Goal: Information Seeking & Learning: Learn about a topic

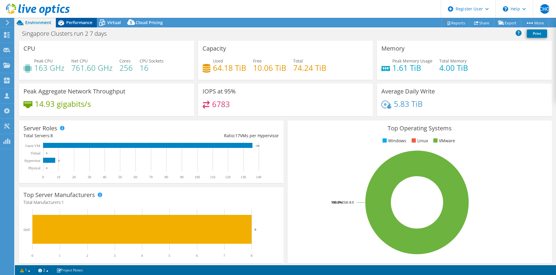
click at [87, 25] on span "Performance" at bounding box center [79, 23] width 26 height 6
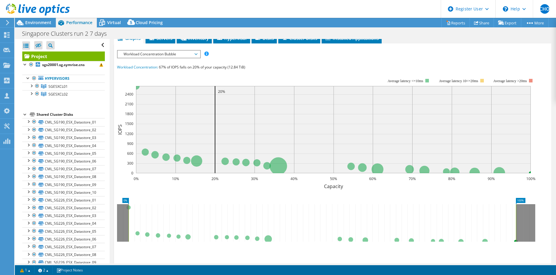
scroll to position [89, 0]
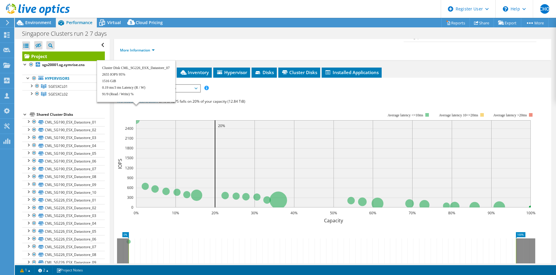
click at [137, 117] on circle at bounding box center [136, 120] width 7 height 7
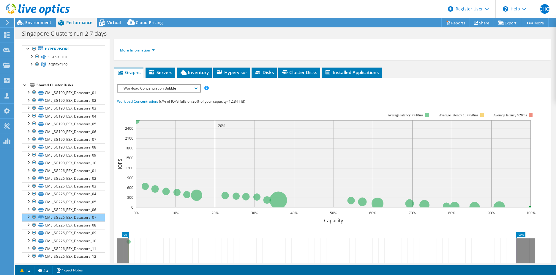
scroll to position [34, 0]
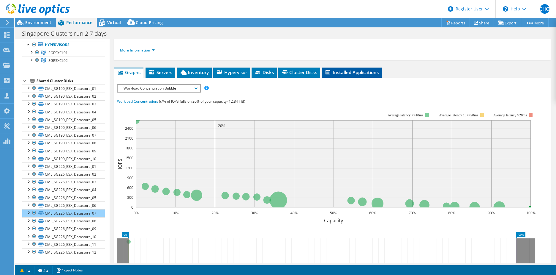
click at [335, 69] on span "Installed Applications" at bounding box center [352, 72] width 54 height 6
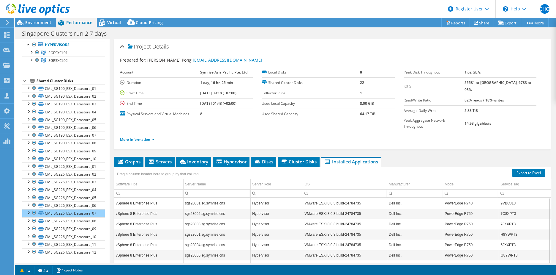
scroll to position [4, 0]
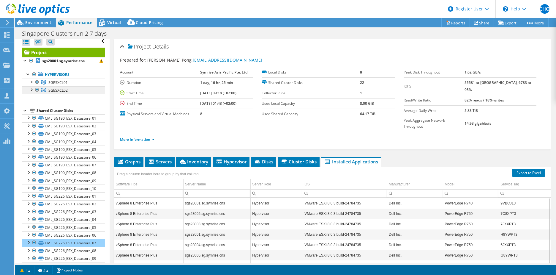
click at [59, 86] on link "SGESXCL02" at bounding box center [63, 82] width 83 height 8
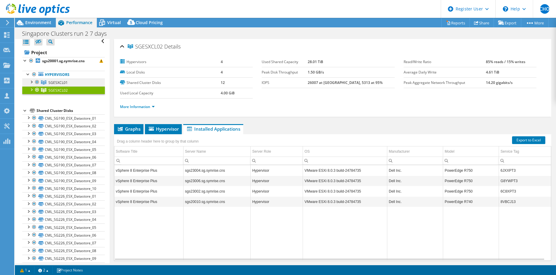
click at [54, 81] on span "SGESXCL01" at bounding box center [57, 82] width 19 height 5
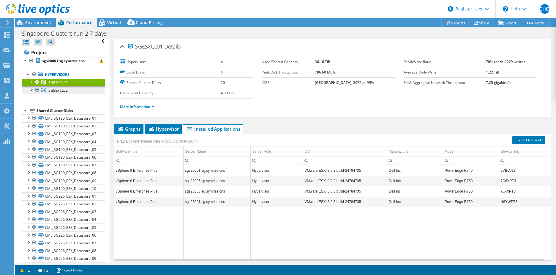
click at [55, 85] on span "SGESXCL02" at bounding box center [57, 82] width 19 height 5
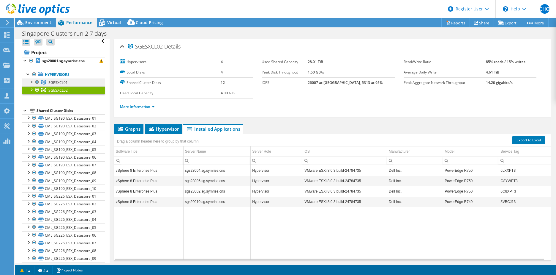
click at [57, 83] on span "SGESXCL01" at bounding box center [57, 82] width 19 height 5
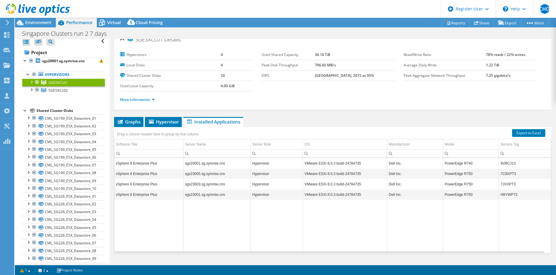
scroll to position [0, 0]
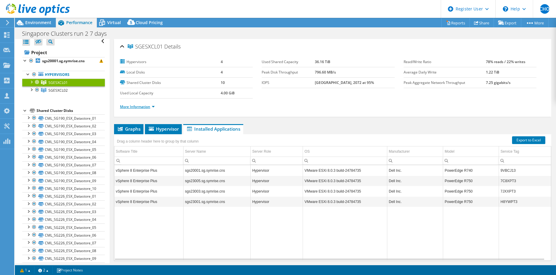
click at [140, 107] on link "More Information" at bounding box center [137, 106] width 35 height 5
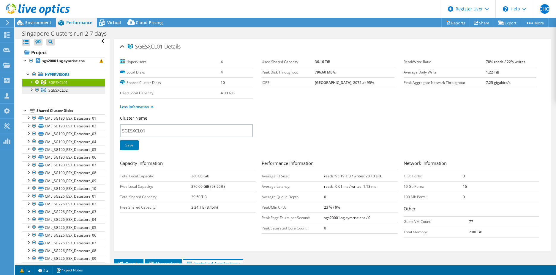
click at [70, 86] on link "SGESXCL02" at bounding box center [63, 82] width 83 height 8
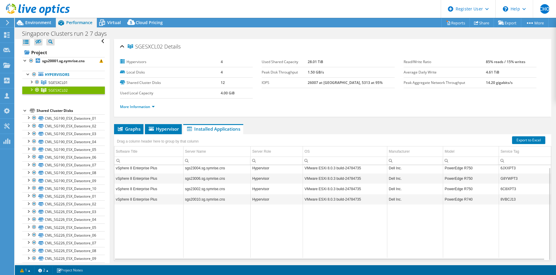
click at [323, 60] on b "28.01 TiB" at bounding box center [315, 61] width 15 height 5
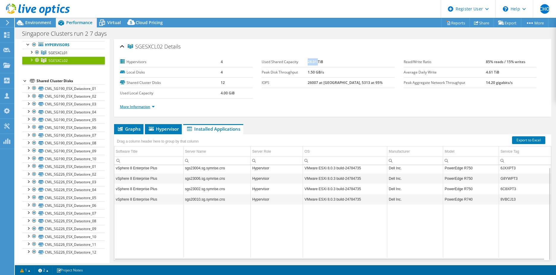
click at [135, 107] on link "More Information" at bounding box center [137, 106] width 35 height 5
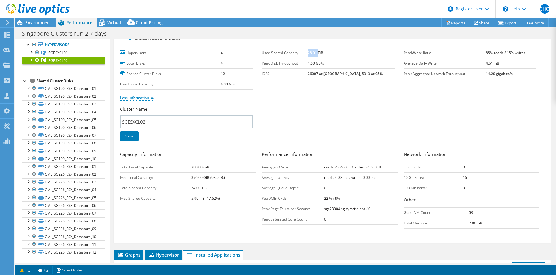
scroll to position [0, 0]
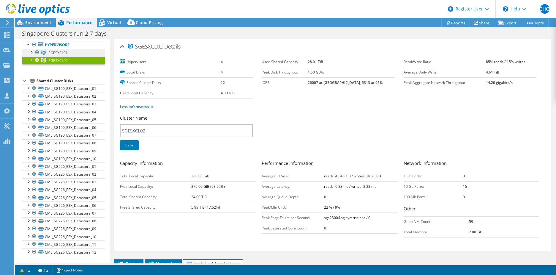
click at [86, 54] on link "SGESXCL01" at bounding box center [63, 53] width 83 height 8
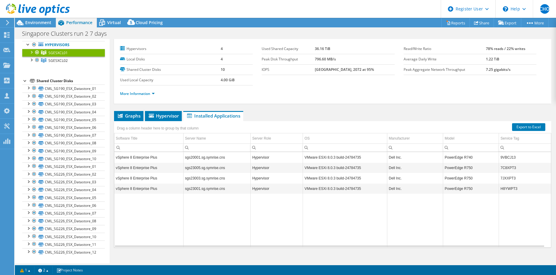
scroll to position [20, 0]
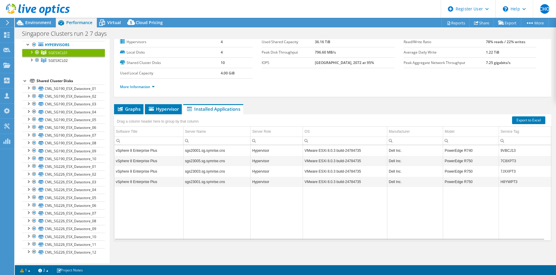
click at [270, 256] on div "SGESXCL01 Details Hypervisors 4 Local Disks 4 Shared Cluster Disks 10 Used Loca…" at bounding box center [333, 141] width 446 height 244
click at [51, 23] on span "Environment" at bounding box center [38, 23] width 26 height 6
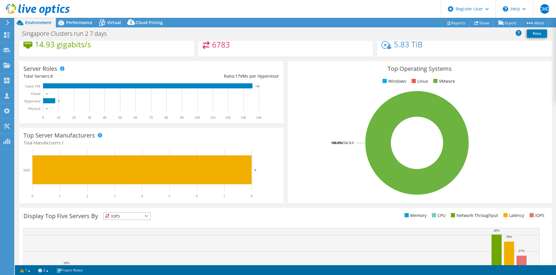
scroll to position [0, 0]
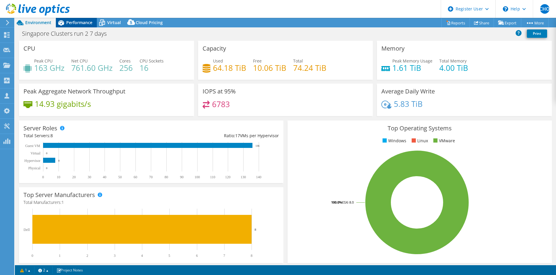
click at [74, 24] on span "Performance" at bounding box center [79, 23] width 26 height 6
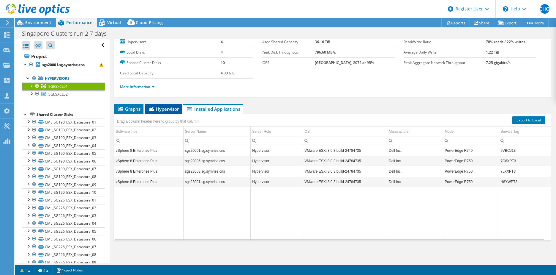
click at [161, 106] on span "Hypervisor" at bounding box center [163, 109] width 31 height 6
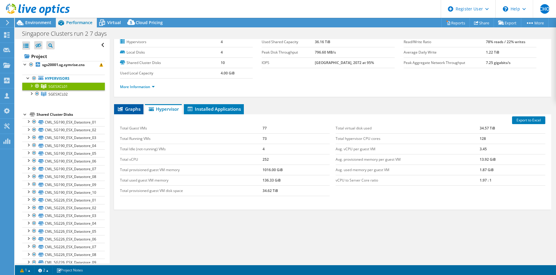
click at [139, 113] on li "Graphs" at bounding box center [128, 109] width 29 height 10
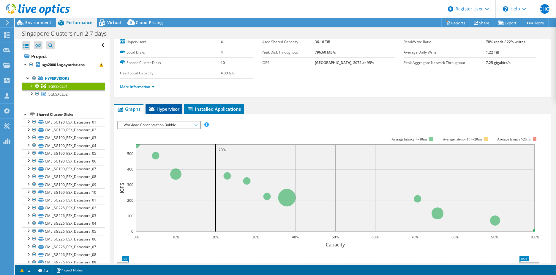
click at [162, 104] on li "Hypervisor" at bounding box center [164, 109] width 37 height 10
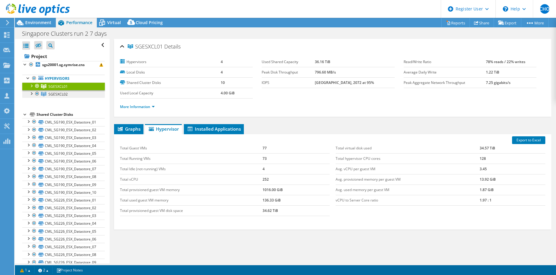
click at [68, 90] on link "SGESXCL02" at bounding box center [63, 86] width 83 height 8
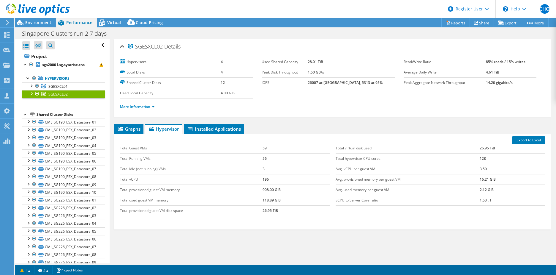
click at [313, 207] on td "26.95 TiB" at bounding box center [296, 210] width 67 height 10
click at [147, 105] on link "More Information" at bounding box center [137, 106] width 35 height 5
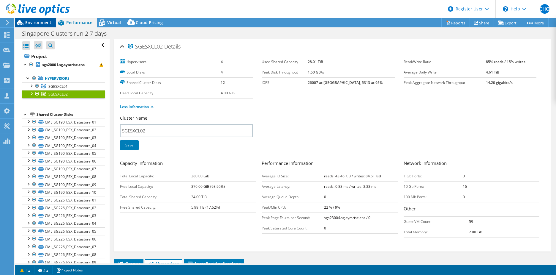
click at [50, 24] on span "Environment" at bounding box center [38, 23] width 26 height 6
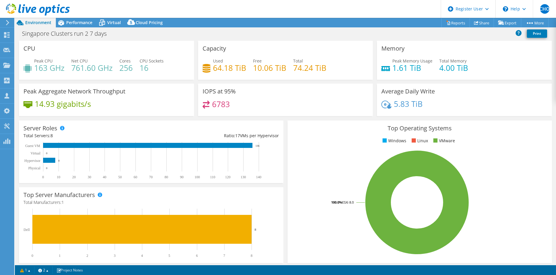
click at [45, 12] on use at bounding box center [38, 10] width 64 height 12
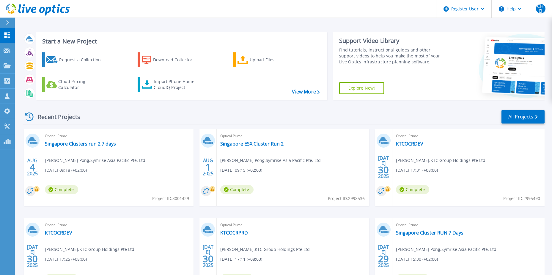
click at [478, 150] on div "Optical Prime KTCOCRDEV Wai Yuen Leong , KTC Group Holdings Pte Ltd 07/30/2025,…" at bounding box center [468, 167] width 152 height 77
click at [61, 152] on div "Optical Prime Singapore Clusters run 2 7 days Hui Meng Pong , Symrise Asia Paci…" at bounding box center [117, 167] width 152 height 77
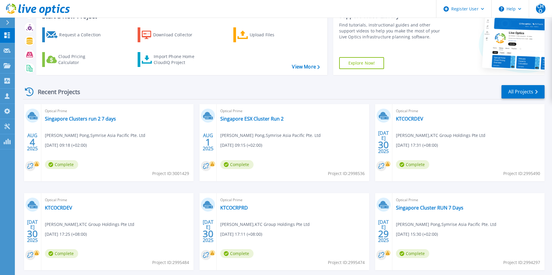
scroll to position [55, 0]
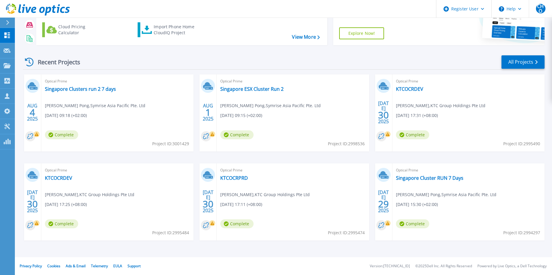
click at [174, 250] on div "AUG 4 2025 Optical Prime Singapore Clusters run 2 7 days Hui Meng Pong , Symris…" at bounding box center [281, 163] width 526 height 178
click at [163, 100] on div "Optical Prime Singapore Clusters run 2 7 days Hui Meng Pong , Symrise Asia Paci…" at bounding box center [117, 112] width 152 height 77
click at [99, 88] on link "Singapore Clusters run 2 7 days" at bounding box center [80, 89] width 71 height 6
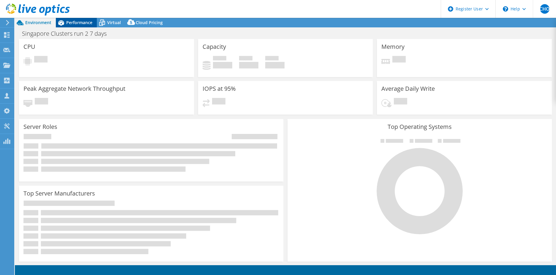
click at [78, 22] on span "Performance" at bounding box center [79, 23] width 26 height 6
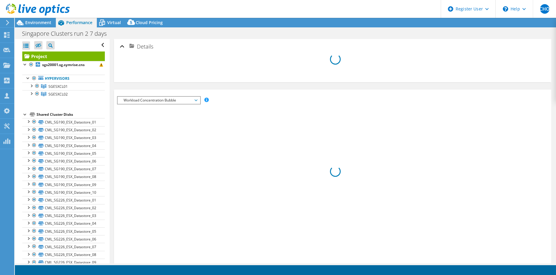
select select "USD"
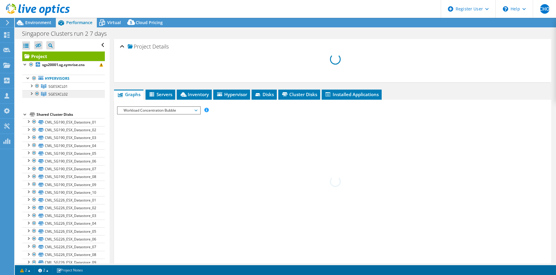
click at [62, 90] on link "SGESXCL02" at bounding box center [63, 86] width 83 height 8
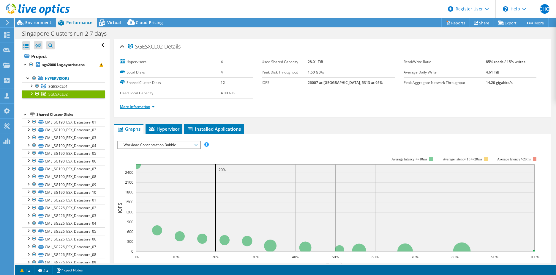
click at [140, 106] on link "More Information" at bounding box center [137, 106] width 35 height 5
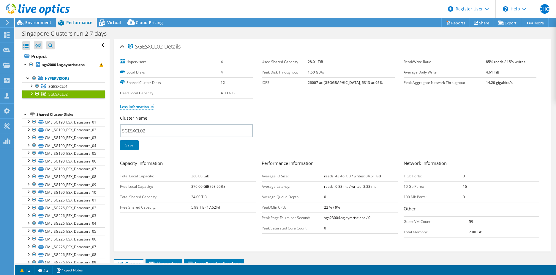
scroll to position [30, 0]
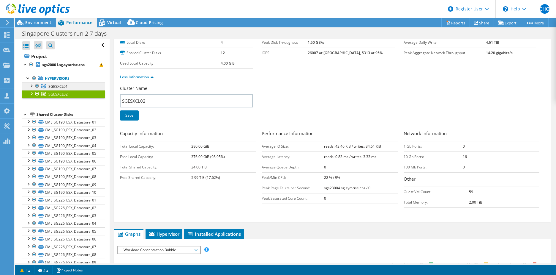
click at [57, 86] on span "SGESXCL01" at bounding box center [57, 86] width 19 height 5
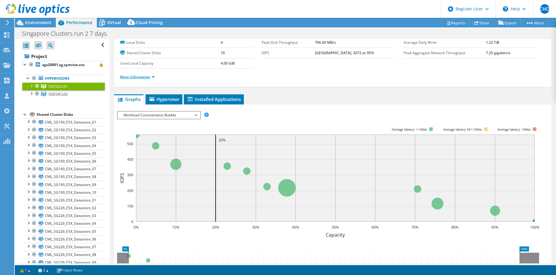
click at [137, 78] on link "More Information" at bounding box center [137, 76] width 35 height 5
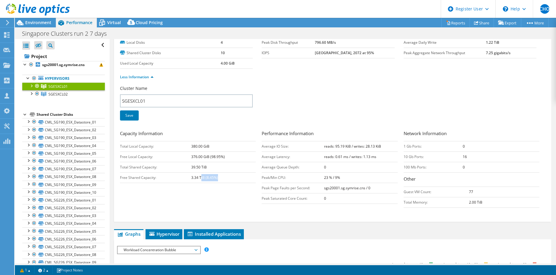
drag, startPoint x: 201, startPoint y: 178, endPoint x: 232, endPoint y: 179, distance: 30.6
click at [232, 179] on td "3.34 TiB (8.45%)" at bounding box center [223, 177] width 65 height 10
click at [327, 176] on b "23 % / 9%" at bounding box center [332, 177] width 16 height 5
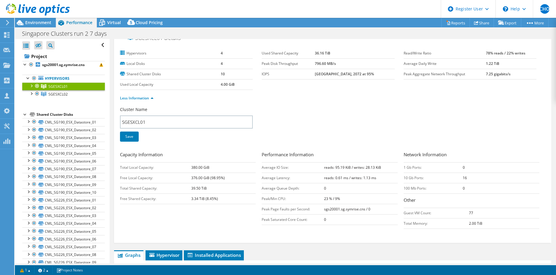
scroll to position [0, 0]
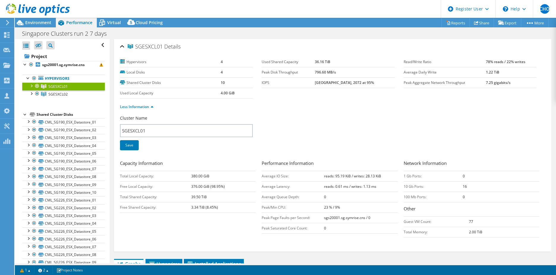
drag, startPoint x: 59, startPoint y: 94, endPoint x: 292, endPoint y: 135, distance: 236.0
click at [292, 135] on div "Cluster Name SGESXCL01 Save" at bounding box center [333, 136] width 426 height 43
click at [70, 90] on link "SGESXCL02" at bounding box center [63, 86] width 83 height 8
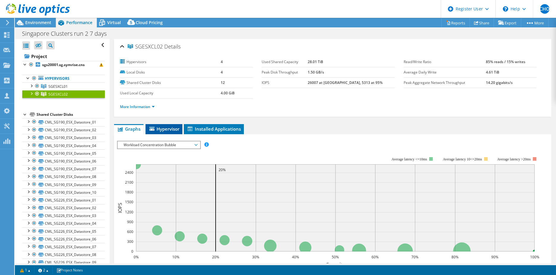
click at [157, 131] on span "Hypervisor" at bounding box center [164, 129] width 31 height 6
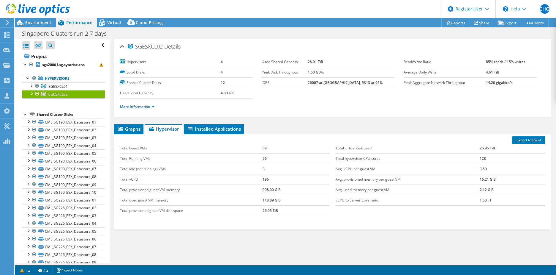
click at [268, 210] on td "26.95 TiB" at bounding box center [296, 210] width 67 height 10
click at [313, 207] on td "26.95 TiB" at bounding box center [296, 210] width 67 height 10
drag, startPoint x: 287, startPoint y: 189, endPoint x: 279, endPoint y: 188, distance: 7.4
click at [279, 188] on td "908.00 GiB" at bounding box center [296, 189] width 67 height 10
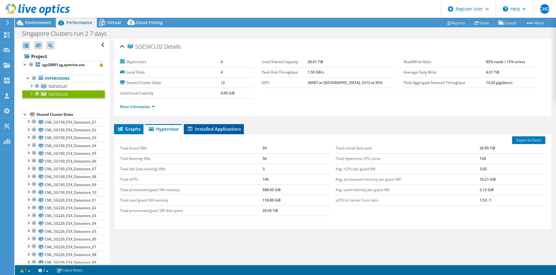
click at [223, 128] on span "Installed Applications" at bounding box center [214, 129] width 54 height 6
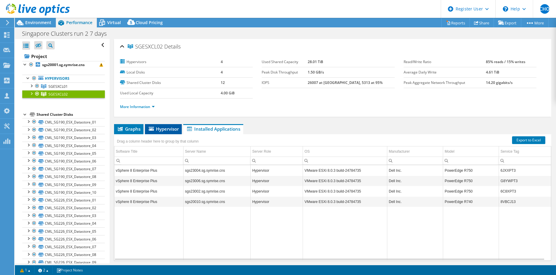
click at [158, 128] on span "Hypervisor" at bounding box center [163, 129] width 31 height 6
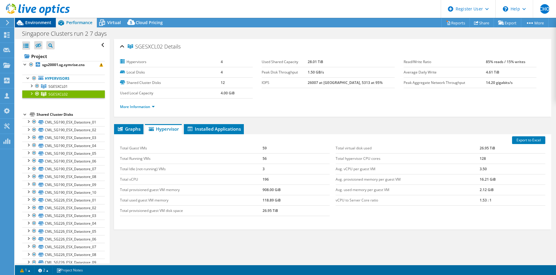
click at [38, 24] on span "Environment" at bounding box center [38, 23] width 26 height 6
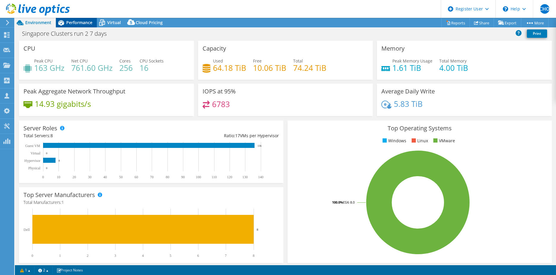
click at [89, 22] on span "Performance" at bounding box center [79, 23] width 26 height 6
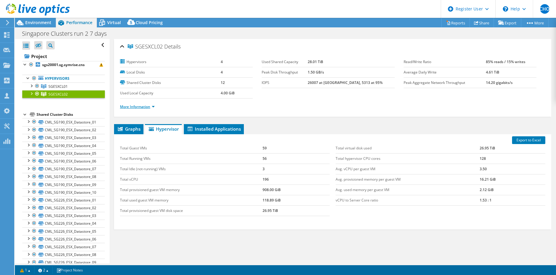
click at [147, 106] on link "More Information" at bounding box center [137, 106] width 35 height 5
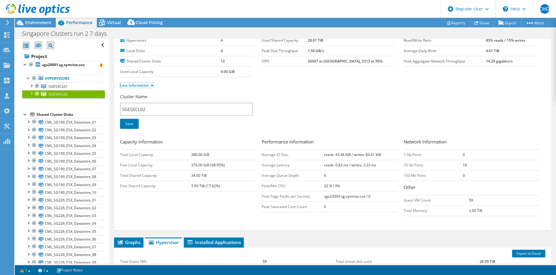
scroll to position [30, 0]
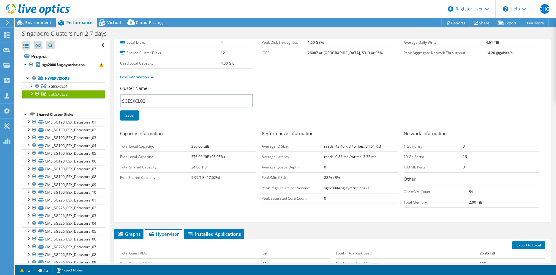
click at [203, 166] on b "34.00 TiB" at bounding box center [198, 166] width 15 height 5
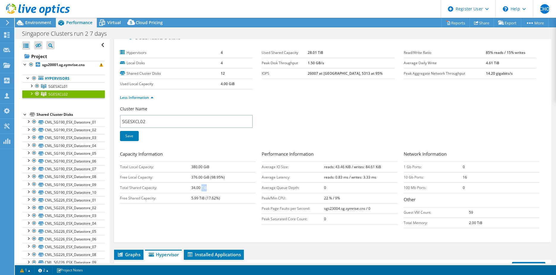
scroll to position [0, 0]
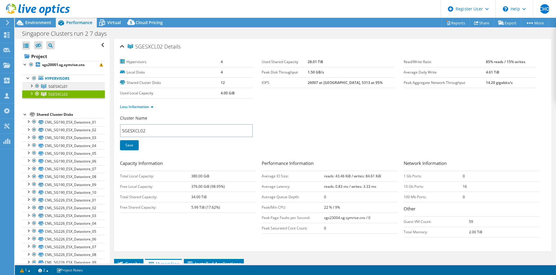
click at [64, 87] on span "SGESXCL01" at bounding box center [57, 86] width 19 height 5
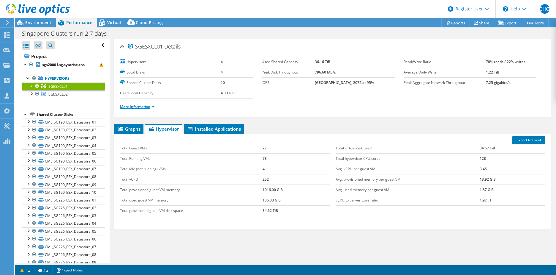
click at [138, 107] on link "More Information" at bounding box center [137, 106] width 35 height 5
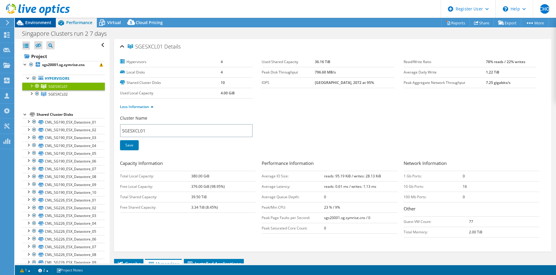
click at [42, 25] on span "Environment" at bounding box center [38, 23] width 26 height 6
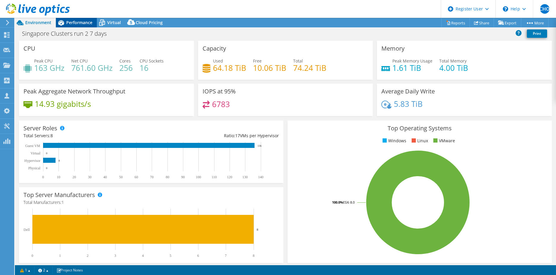
click at [74, 21] on span "Performance" at bounding box center [79, 23] width 26 height 6
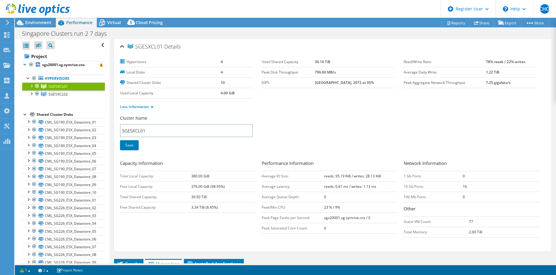
scroll to position [30, 0]
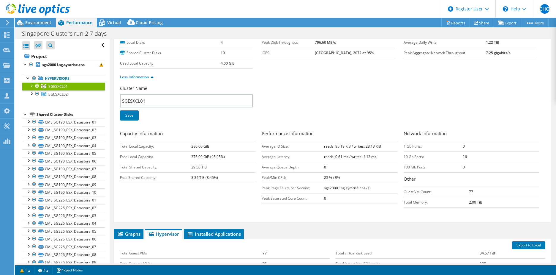
click at [205, 177] on b "3.34 TiB (8.45%)" at bounding box center [204, 177] width 27 height 5
click at [57, 89] on span "SGESXCL02" at bounding box center [57, 86] width 19 height 5
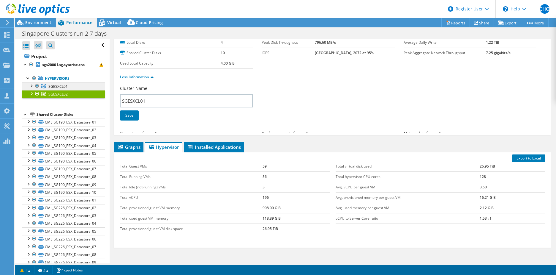
scroll to position [20, 0]
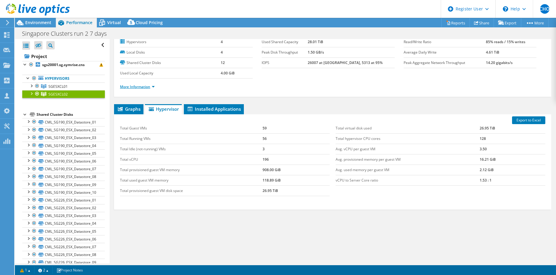
click at [144, 88] on link "More Information" at bounding box center [137, 86] width 35 height 5
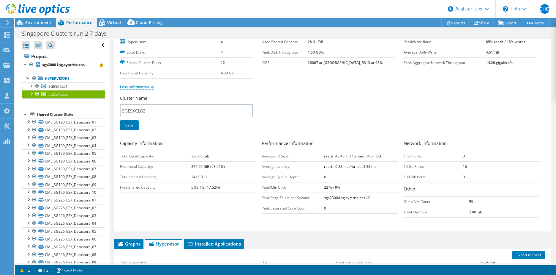
scroll to position [0, 0]
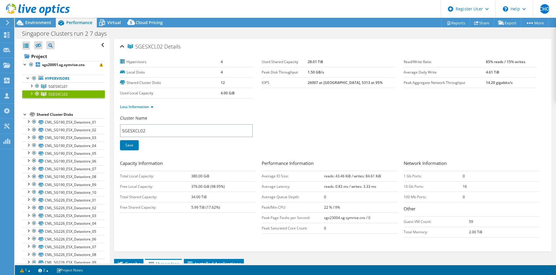
drag, startPoint x: 202, startPoint y: 107, endPoint x: 188, endPoint y: 117, distance: 16.9
click at [188, 117] on div "Cluster Name SGESXCL02" at bounding box center [188, 126] width 136 height 22
click at [205, 177] on b "380.00 GiB" at bounding box center [200, 175] width 18 height 5
drag, startPoint x: 205, startPoint y: 177, endPoint x: 207, endPoint y: 187, distance: 10.6
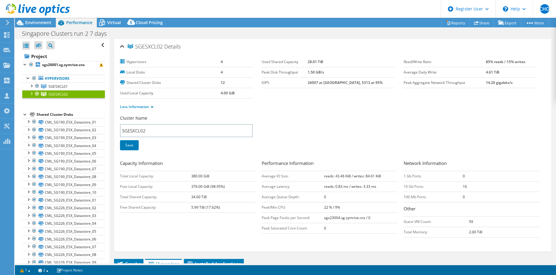
click at [207, 187] on b "376.00 GiB (98.95%)" at bounding box center [208, 186] width 34 height 5
click at [32, 22] on span "Environment" at bounding box center [38, 23] width 26 height 6
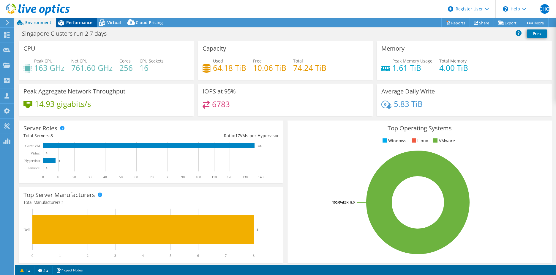
click at [90, 21] on span "Performance" at bounding box center [79, 23] width 26 height 6
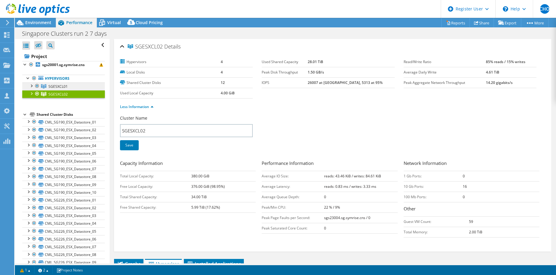
click at [70, 87] on link "SGESXCL01" at bounding box center [63, 86] width 83 height 8
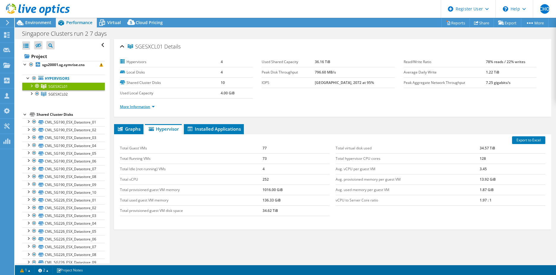
click at [145, 108] on link "More Information" at bounding box center [137, 106] width 35 height 5
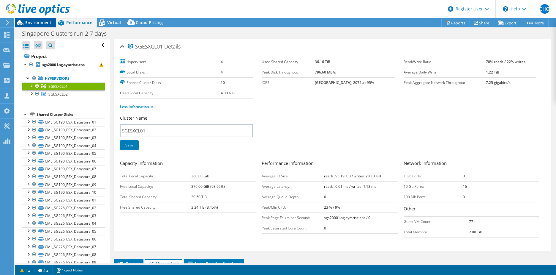
click at [36, 23] on span "Environment" at bounding box center [38, 23] width 26 height 6
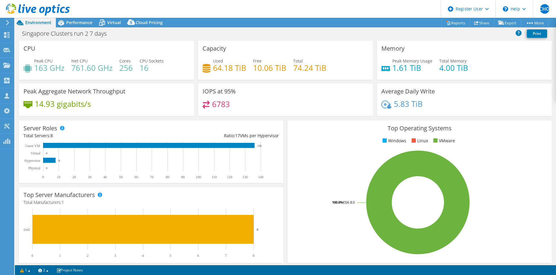
click at [456, 111] on div "5.83 TiB" at bounding box center [465, 106] width 166 height 12
click at [70, 22] on span "Performance" at bounding box center [79, 23] width 26 height 6
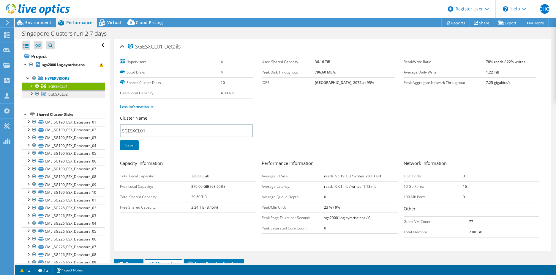
click at [65, 89] on span "SGESXCL02" at bounding box center [57, 86] width 19 height 5
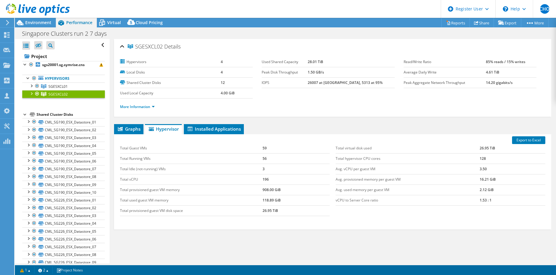
click at [64, 93] on span "SGESXCL02" at bounding box center [57, 94] width 19 height 5
click at [30, 93] on div at bounding box center [31, 93] width 6 height 6
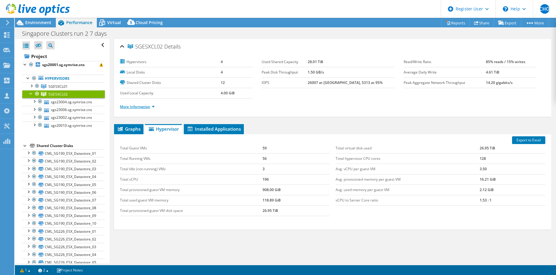
click at [126, 106] on link "More Information" at bounding box center [137, 106] width 35 height 5
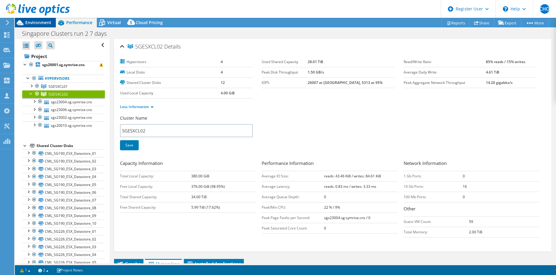
click at [32, 25] on span "Environment" at bounding box center [38, 23] width 26 height 6
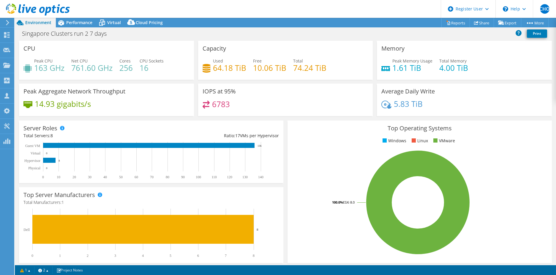
click at [269, 70] on h4 "10.06 TiB" at bounding box center [269, 68] width 33 height 7
drag, startPoint x: 269, startPoint y: 70, endPoint x: 330, endPoint y: 76, distance: 61.0
click at [330, 76] on div "Used 64.18 TiB Free 10.06 TiB Total 74.24 TiB" at bounding box center [286, 67] width 166 height 19
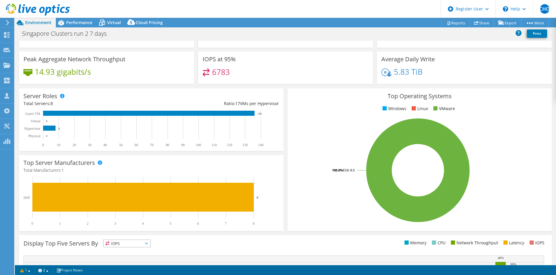
scroll to position [30, 0]
